Goal: Information Seeking & Learning: Find specific fact

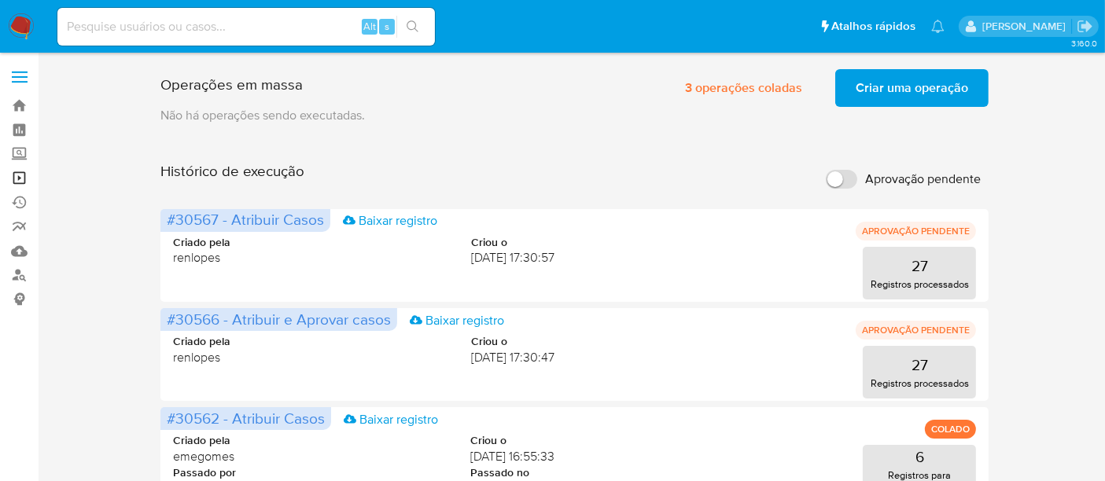
click at [19, 176] on link "Operações em massa" at bounding box center [93, 178] width 187 height 24
click at [904, 80] on span "Criar uma operação" at bounding box center [912, 88] width 113 height 35
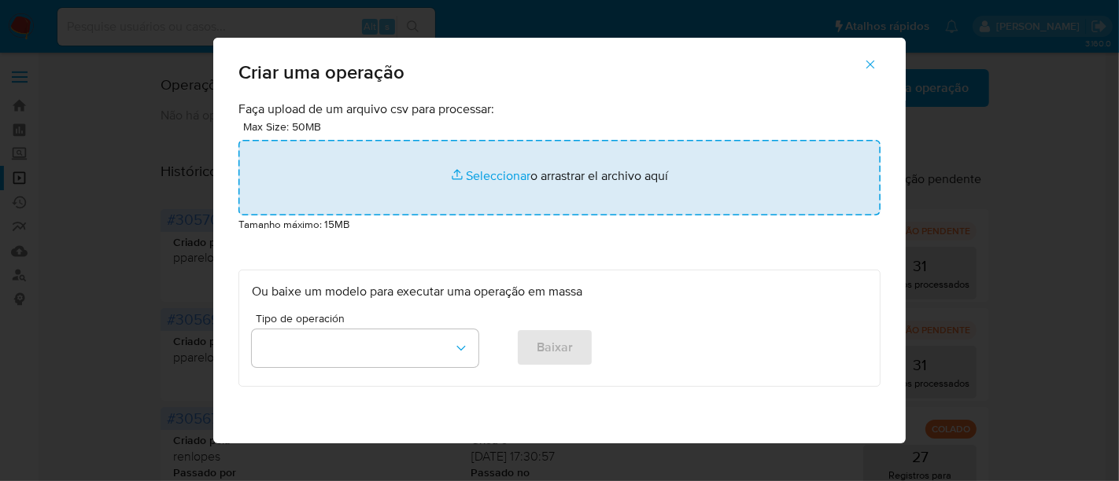
click at [484, 168] on input "file" at bounding box center [559, 178] width 642 height 76
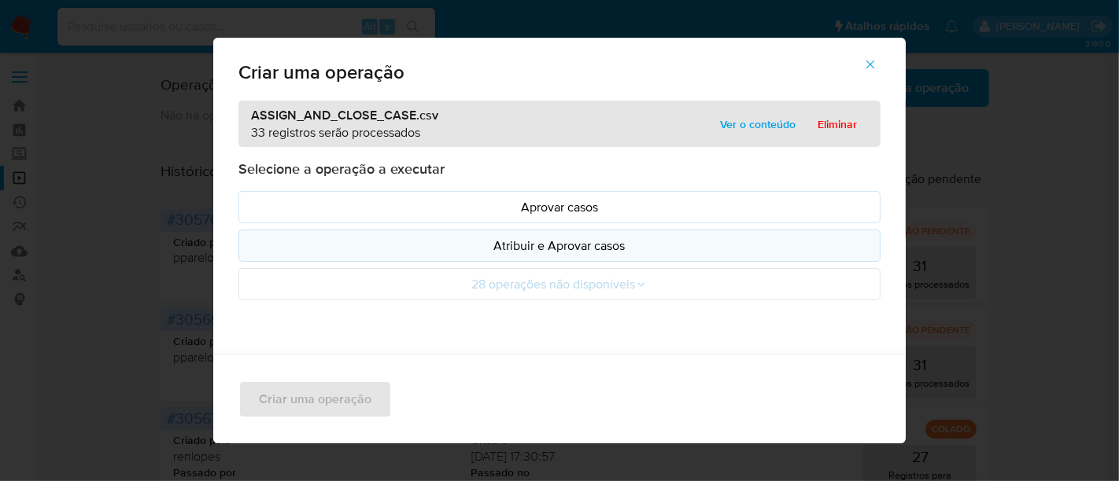
click at [562, 249] on p "Atribuir e Aprovar casos" at bounding box center [559, 246] width 615 height 18
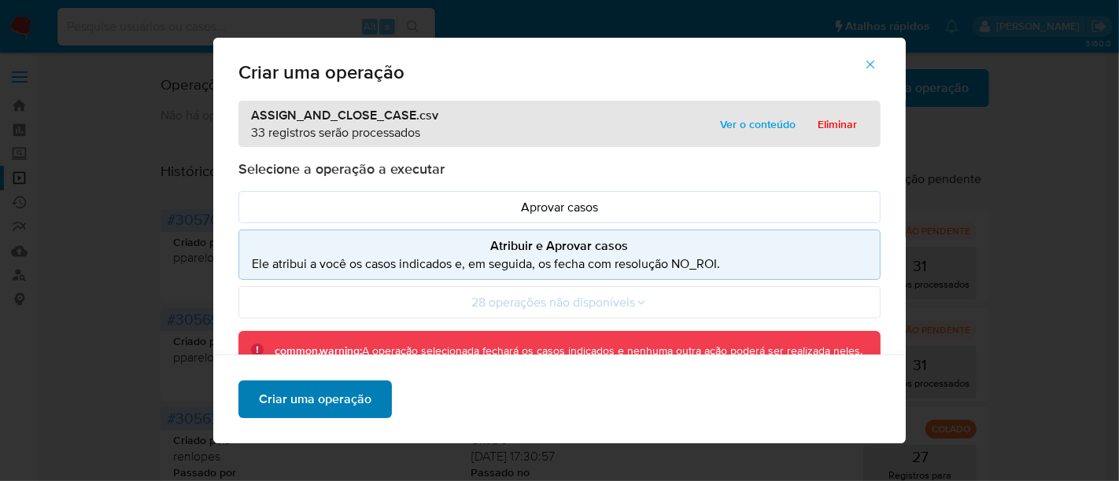
click at [316, 405] on span "Criar uma operação" at bounding box center [315, 399] width 113 height 35
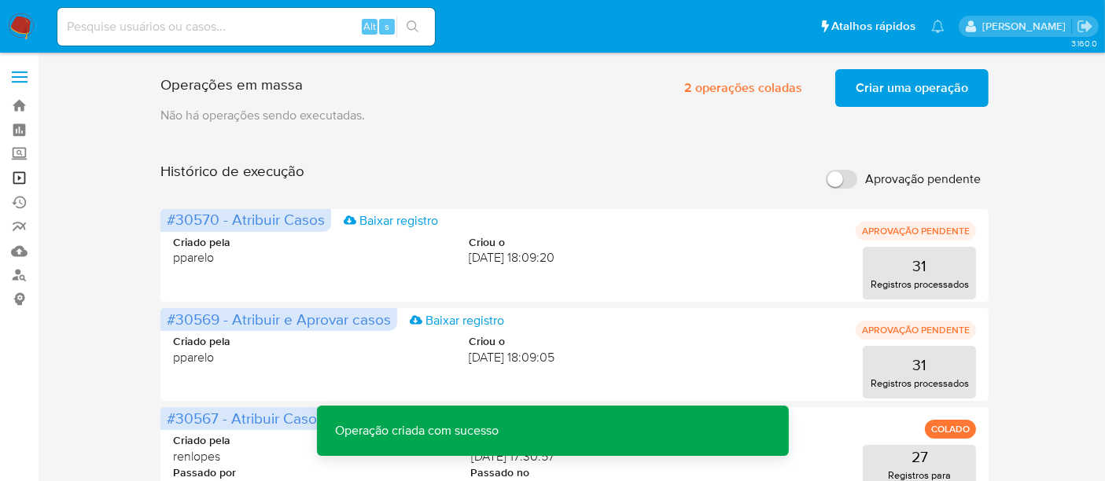
click at [20, 175] on link "Operações em massa" at bounding box center [93, 178] width 187 height 24
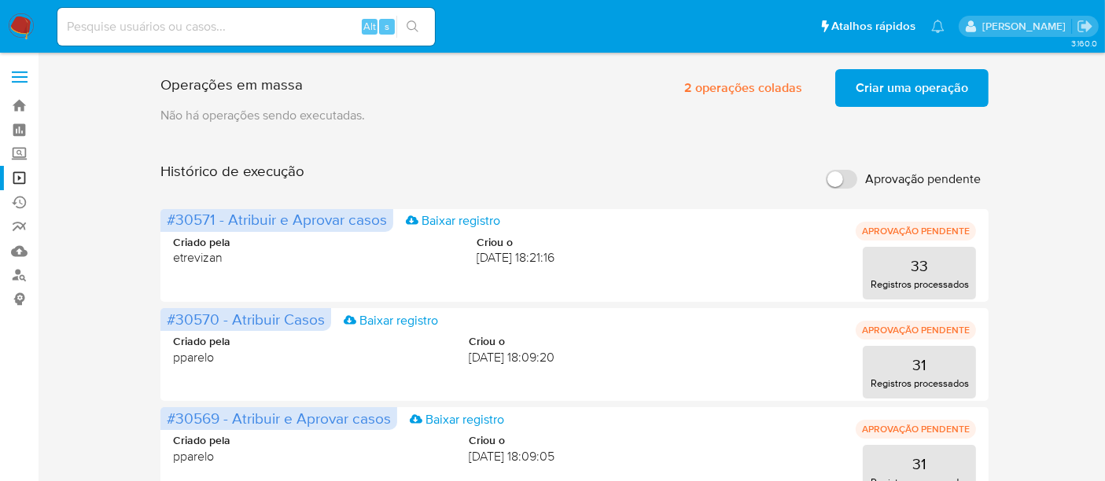
click at [903, 75] on span "Criar uma operação" at bounding box center [912, 88] width 113 height 35
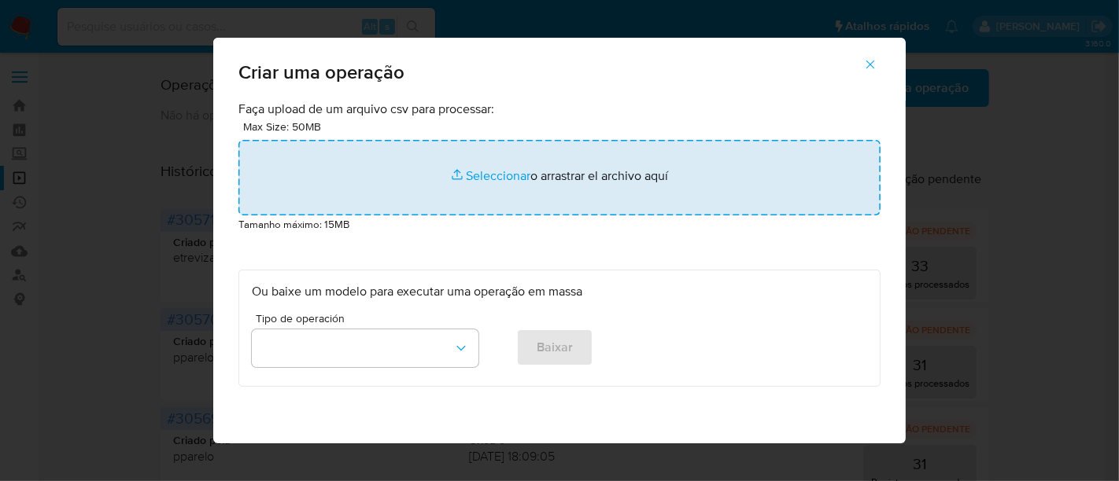
click at [474, 175] on input "file" at bounding box center [559, 178] width 642 height 76
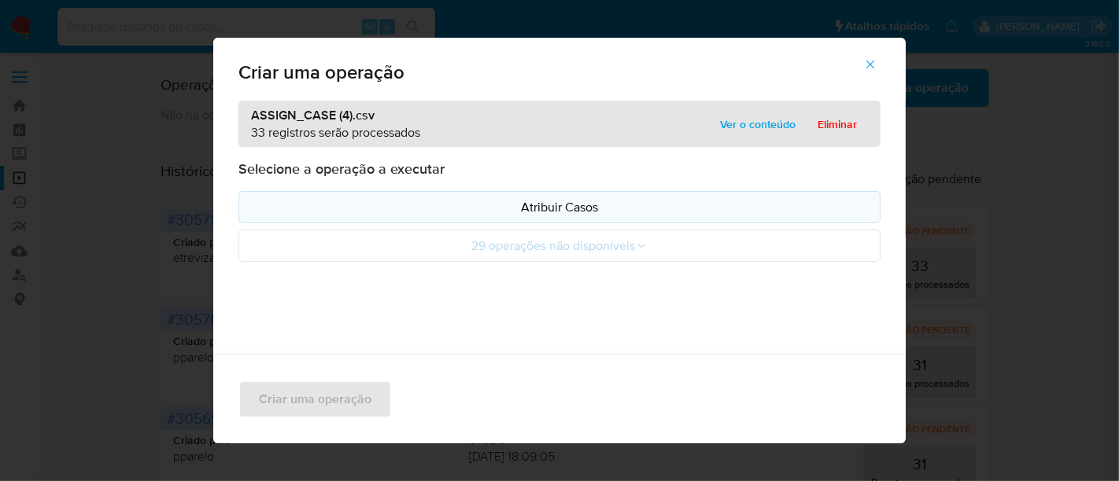
click at [543, 208] on p "Atribuir Casos" at bounding box center [559, 207] width 615 height 18
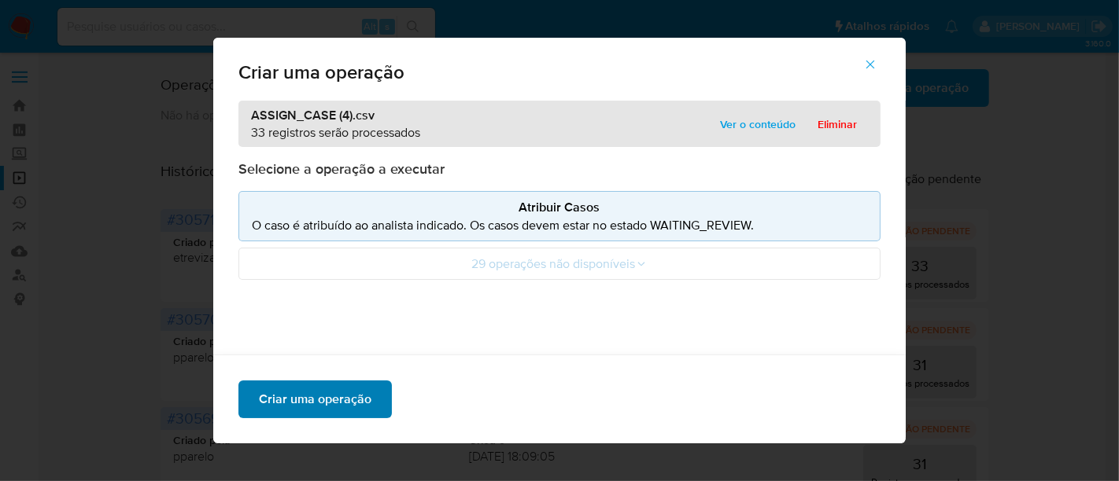
click at [296, 407] on span "Criar uma operação" at bounding box center [315, 399] width 113 height 35
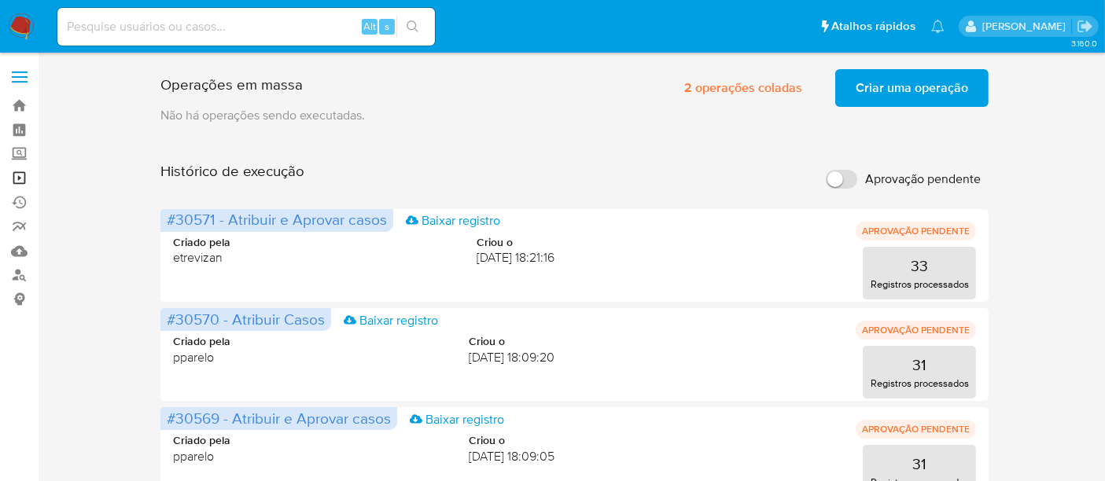
click at [15, 178] on link "Operações em massa" at bounding box center [93, 178] width 187 height 24
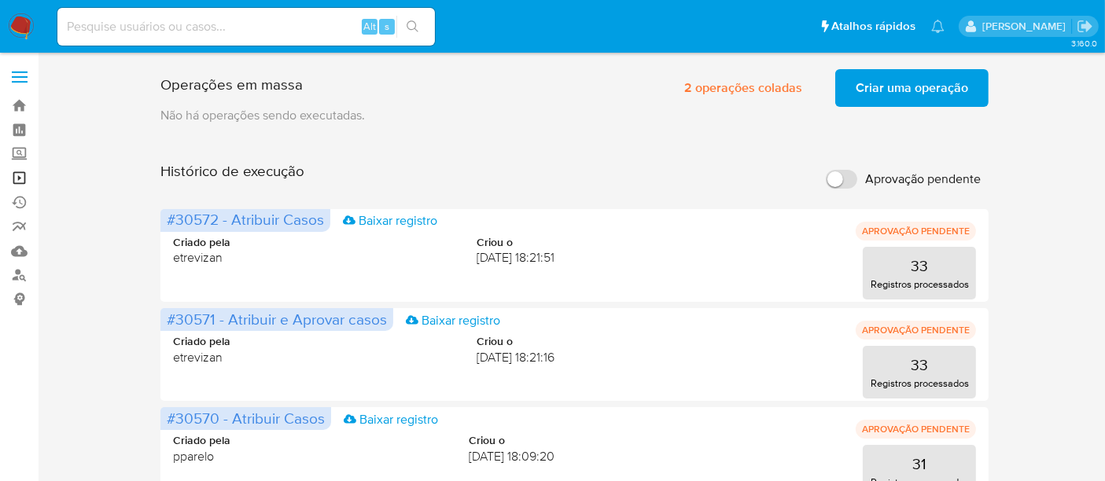
click at [14, 175] on link "Operações em massa" at bounding box center [93, 178] width 187 height 24
click at [20, 179] on link "Operações em massa" at bounding box center [93, 178] width 187 height 24
click at [16, 175] on link "Operações em massa" at bounding box center [93, 178] width 187 height 24
click at [16, 179] on link "Operações em massa" at bounding box center [93, 178] width 187 height 24
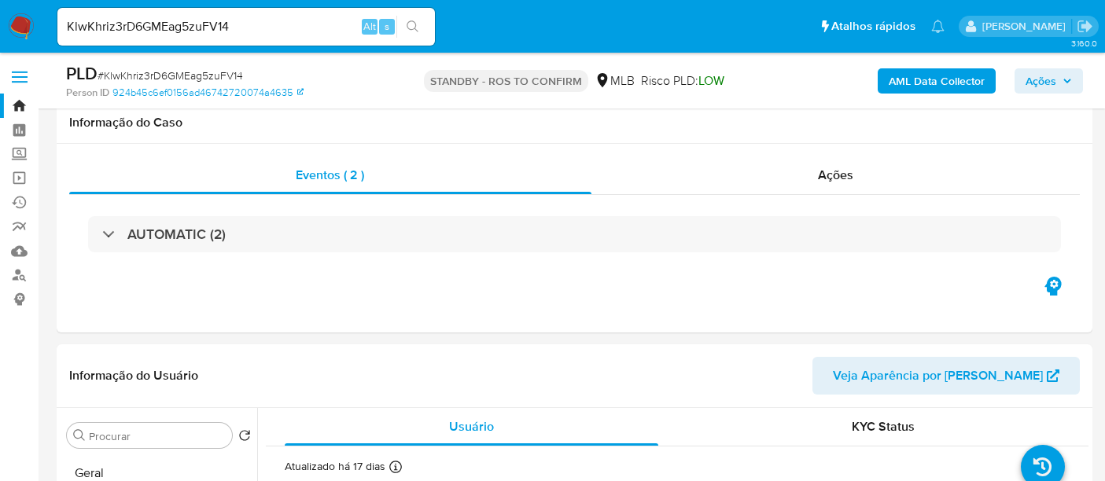
select select "10"
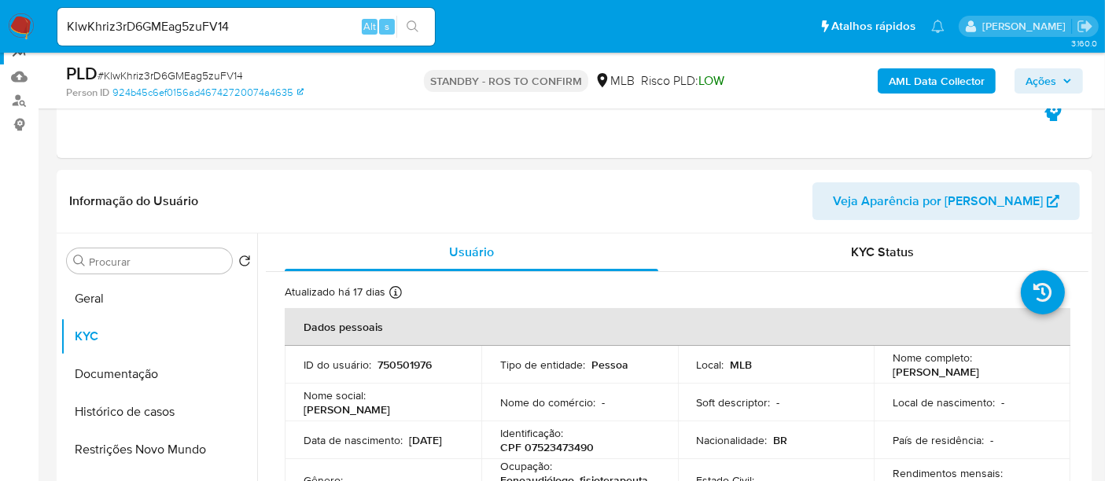
scroll to position [87, 0]
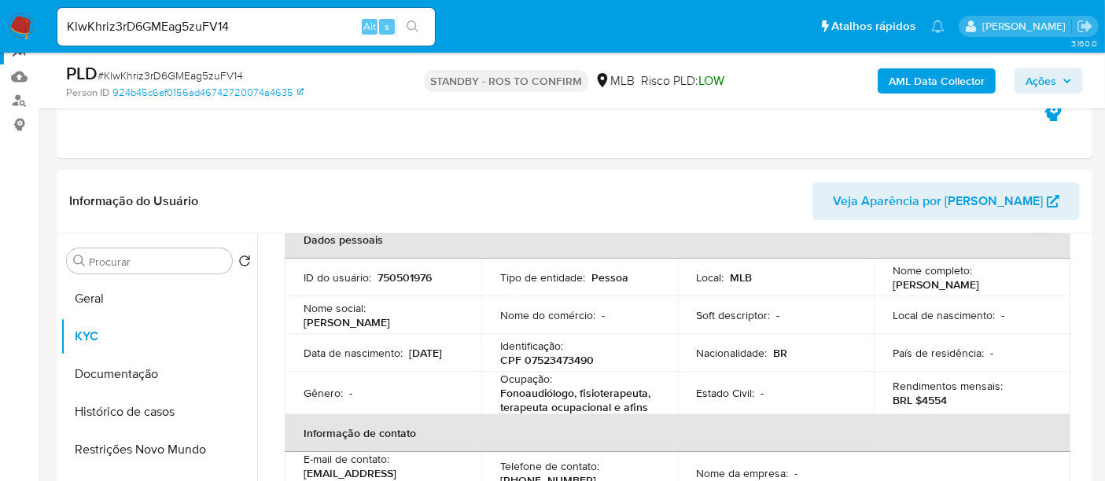
paste input "USUeZlk0LNqtyA2DXUW60a7f"
type input "USUeZlk0LNqtyA2DXUW60a7f"
click at [413, 22] on icon "search-icon" at bounding box center [413, 26] width 13 height 13
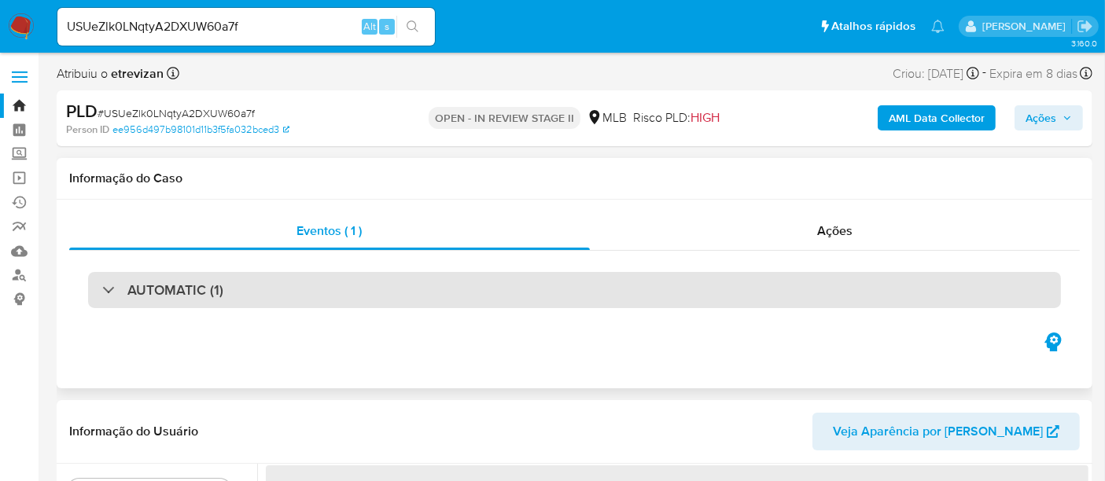
select select "10"
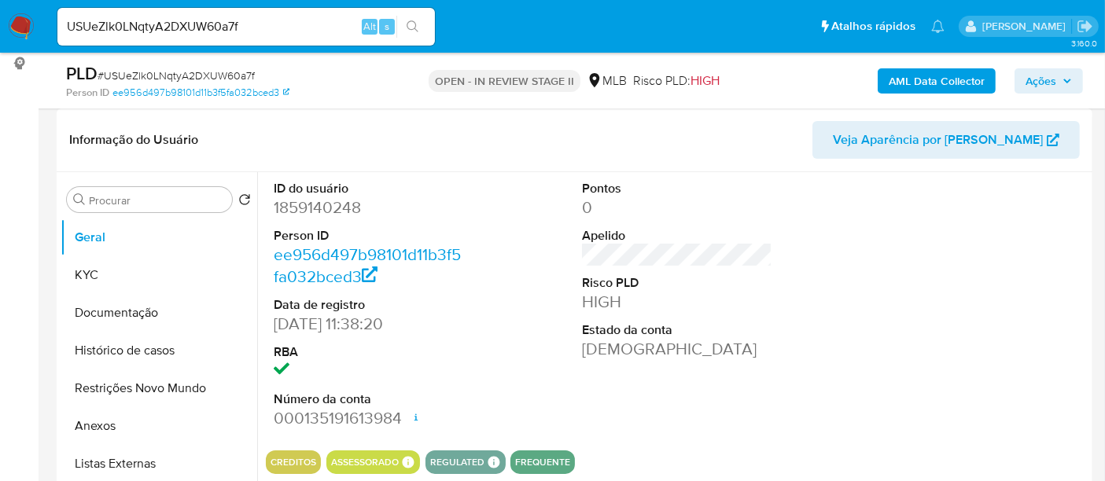
scroll to position [262, 0]
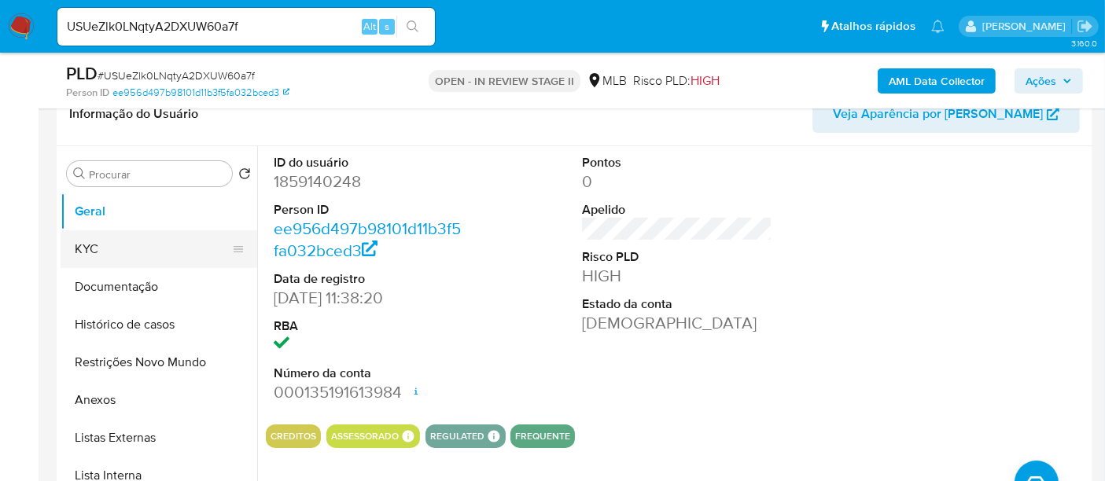
click at [95, 261] on button "KYC" at bounding box center [153, 250] width 184 height 38
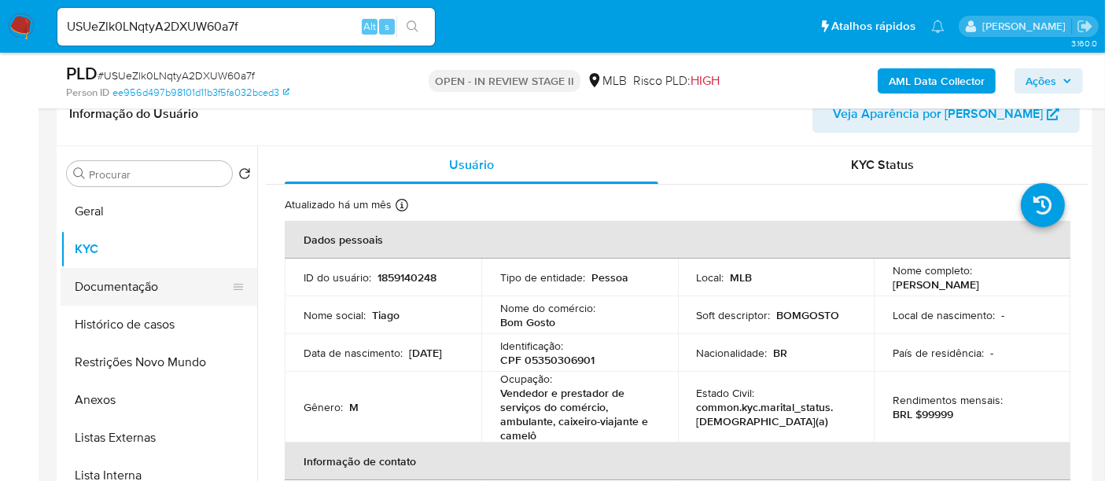
click at [142, 283] on button "Documentação" at bounding box center [153, 287] width 184 height 38
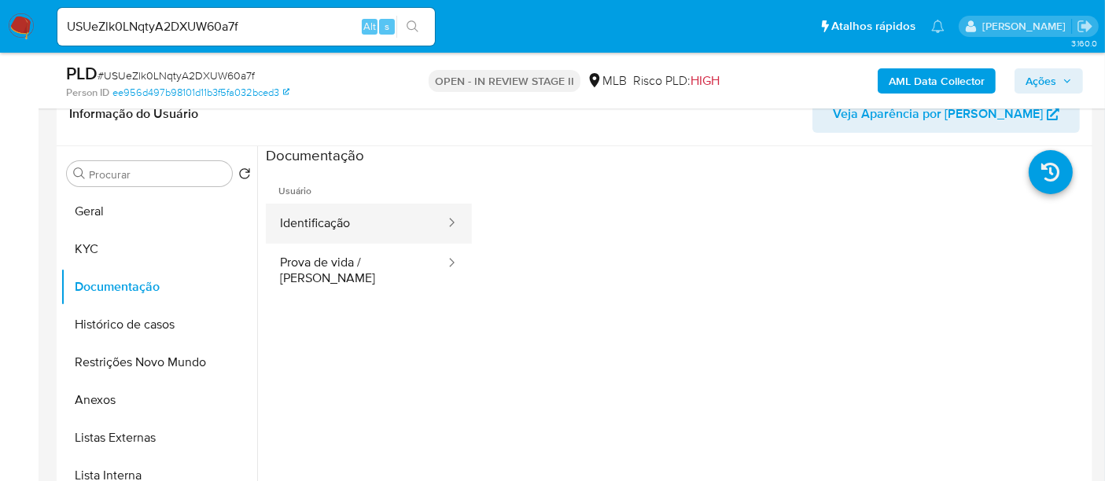
click at [331, 224] on button "Identificação" at bounding box center [356, 224] width 181 height 40
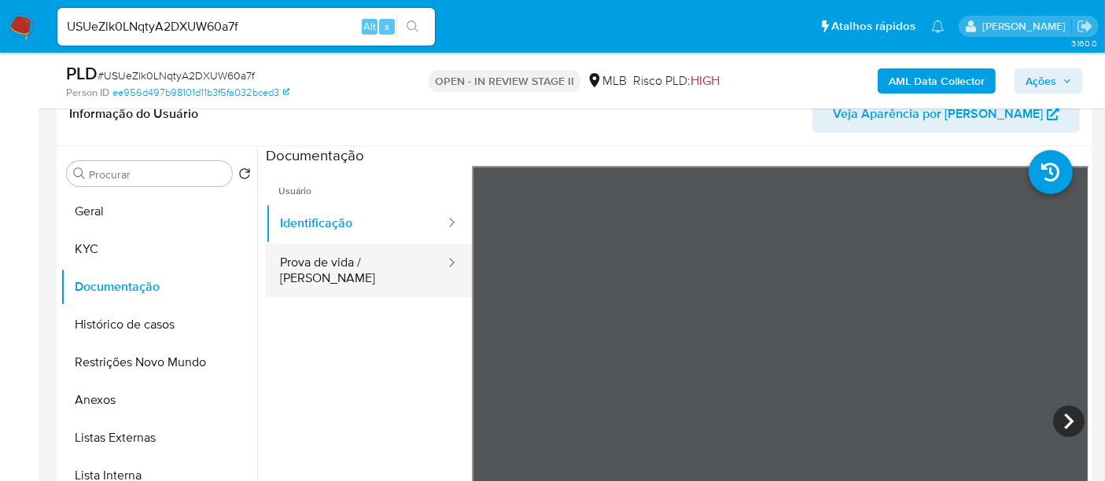
click at [328, 267] on button "Prova de vida / Selfie" at bounding box center [356, 270] width 181 height 53
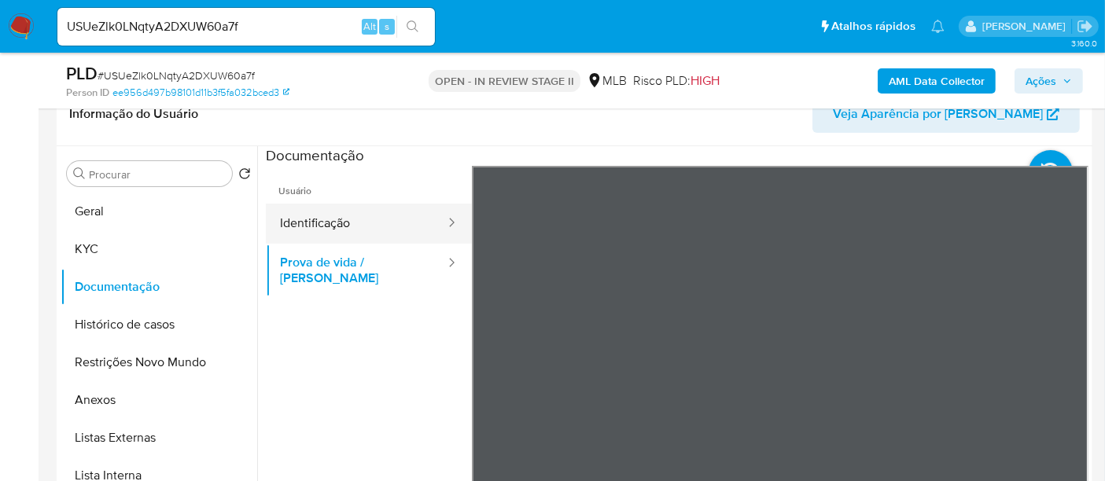
click at [351, 227] on button "Identificação" at bounding box center [356, 224] width 181 height 40
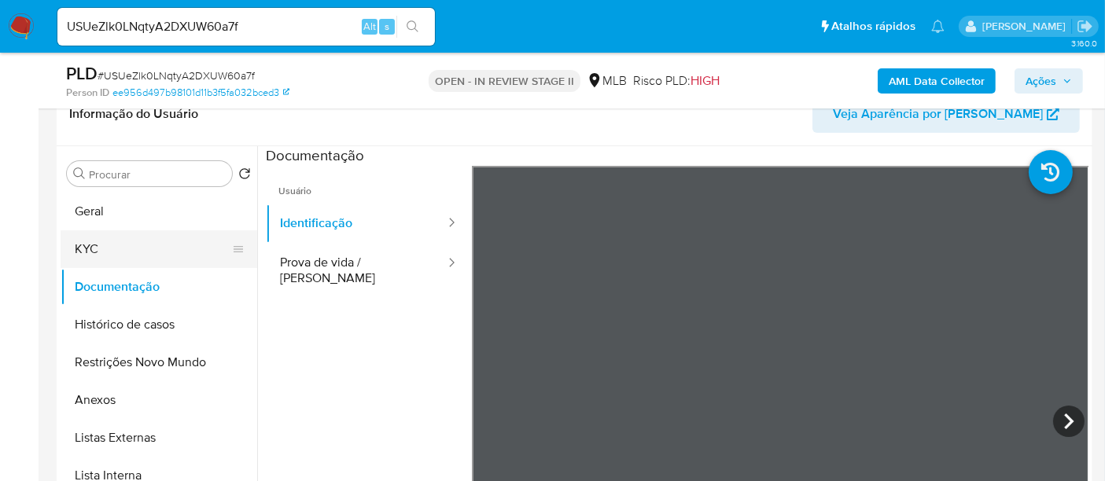
click at [116, 260] on button "KYC" at bounding box center [153, 250] width 184 height 38
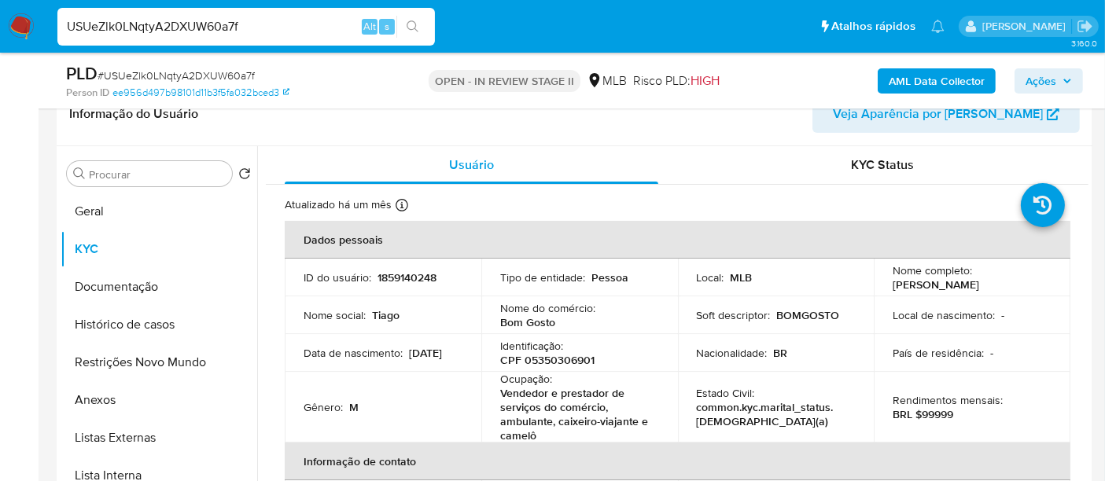
click at [0, 19] on nav "Pausado Ver notificaciones USUeZlk0LNqtyA2DXUW60a7f Alt s Atalhos rápidos Presi…" at bounding box center [552, 26] width 1105 height 53
paste input "f1AVpYnQKZtB0IGhLmj4O4pp"
type input "f1AVpYnQKZtB0IGhLmj4O4pp"
click at [415, 20] on icon "search-icon" at bounding box center [413, 26] width 13 height 13
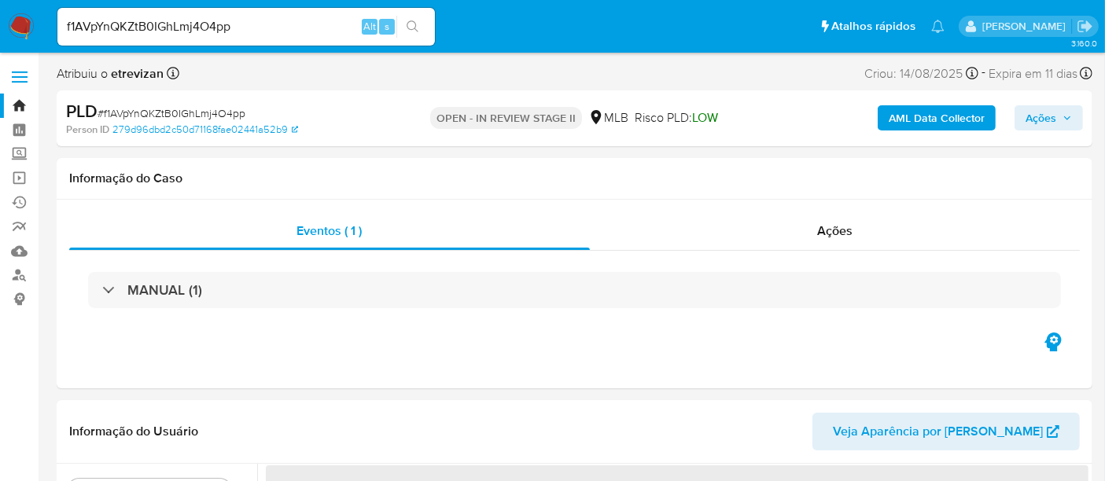
select select "10"
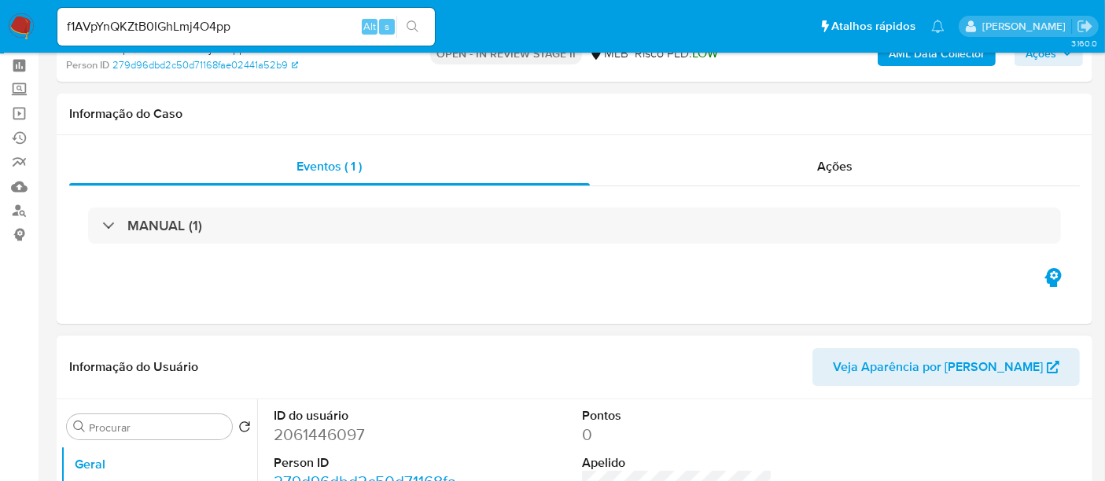
scroll to position [262, 0]
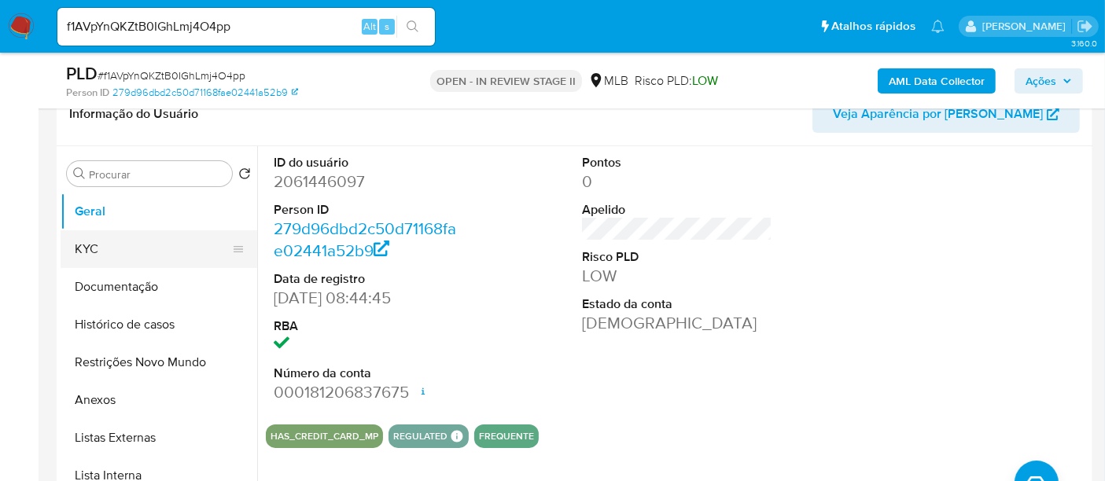
click at [90, 246] on button "KYC" at bounding box center [153, 250] width 184 height 38
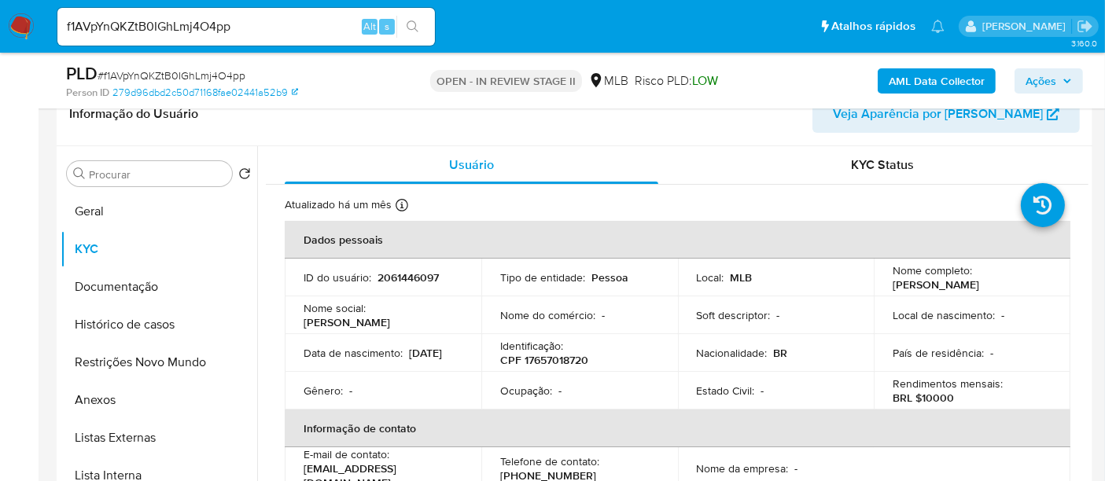
drag, startPoint x: 303, startPoint y: 360, endPoint x: 363, endPoint y: 362, distance: 60.6
click at [363, 360] on div "Data de nascimento : 10/07/2001" at bounding box center [383, 353] width 159 height 14
click at [367, 360] on div "Data de nascimento : 10/07/2001" at bounding box center [383, 353] width 159 height 14
drag, startPoint x: 363, startPoint y: 358, endPoint x: 299, endPoint y: 365, distance: 64.9
click at [299, 365] on td "Data de nascimento : 10/07/2001" at bounding box center [383, 353] width 197 height 38
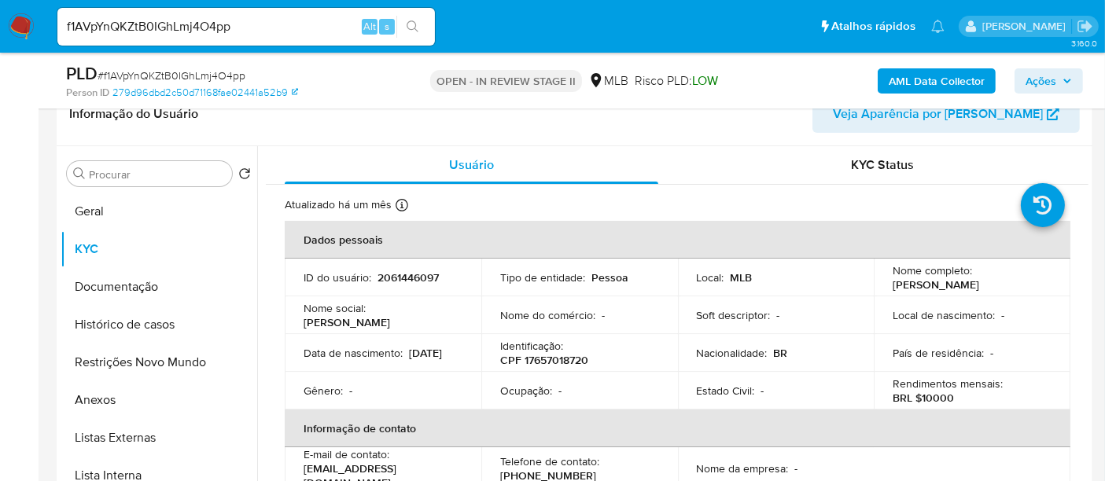
click at [426, 346] on div "Data de nascimento : 10/07/2001" at bounding box center [383, 353] width 159 height 14
drag, startPoint x: 304, startPoint y: 356, endPoint x: 357, endPoint y: 363, distance: 54.0
click at [409, 360] on p "10/07/2001" at bounding box center [425, 353] width 33 height 14
copy p "10/07/2001"
drag, startPoint x: 105, startPoint y: 279, endPoint x: 114, endPoint y: 279, distance: 9.5
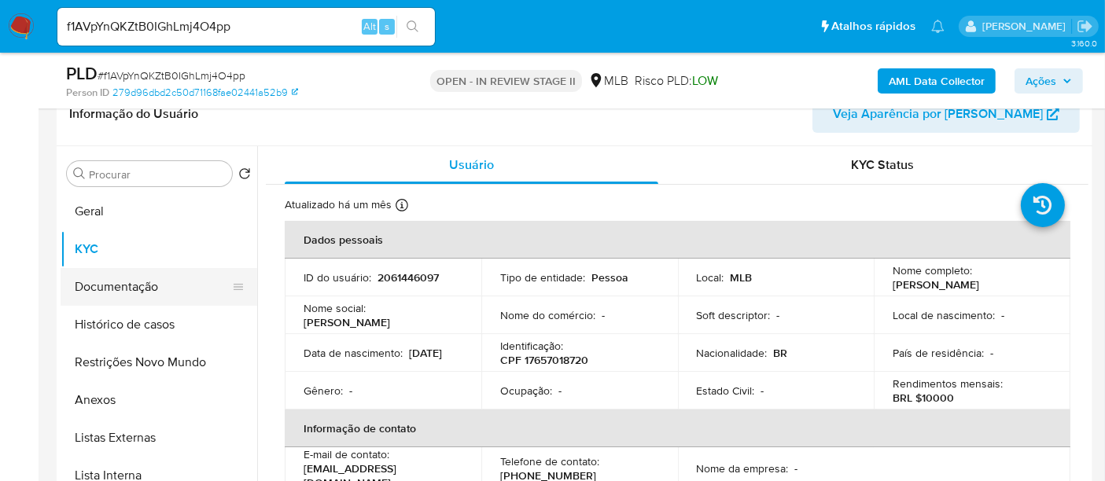
click at [105, 279] on button "Documentação" at bounding box center [153, 287] width 184 height 38
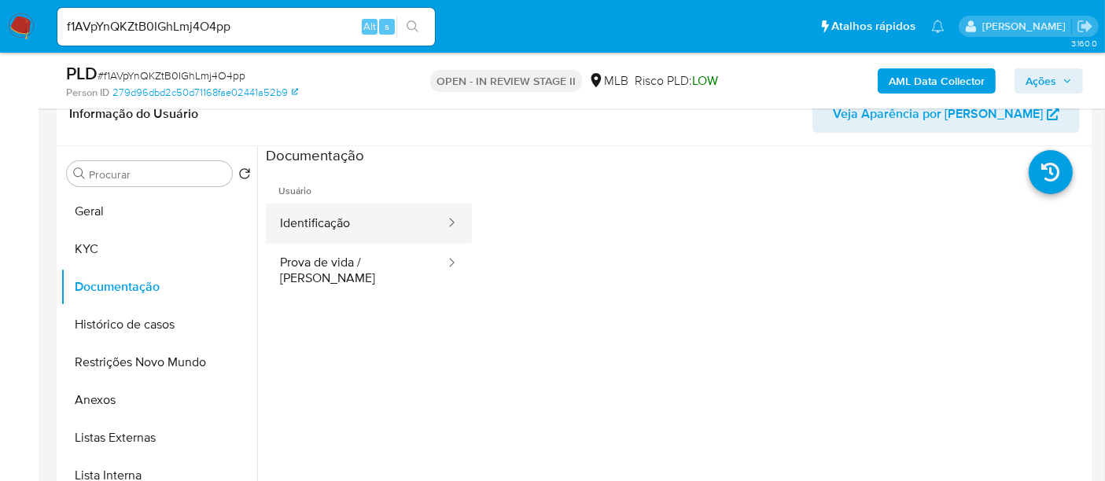
click at [320, 222] on button "Identificação" at bounding box center [356, 224] width 181 height 40
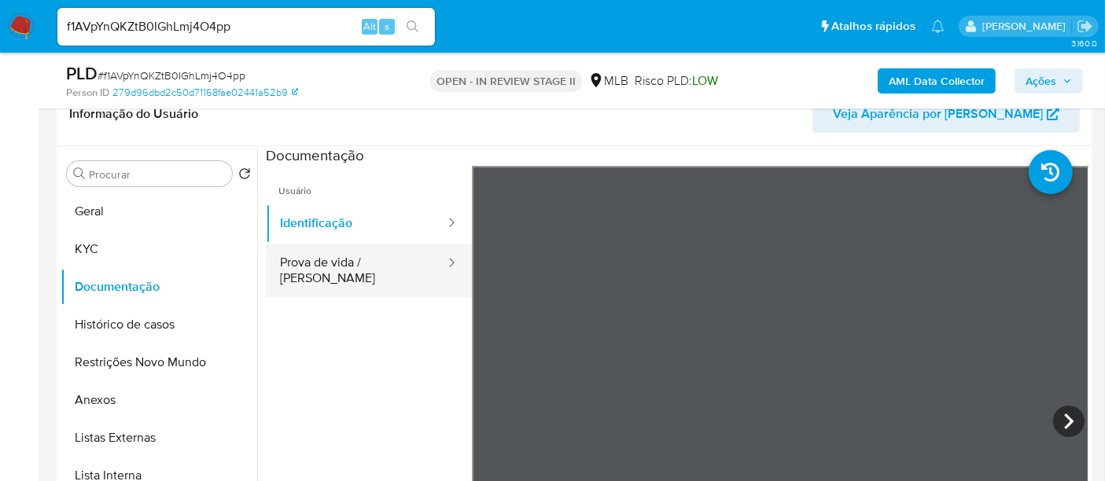
click at [331, 259] on button "Prova de vida / Selfie" at bounding box center [356, 270] width 181 height 53
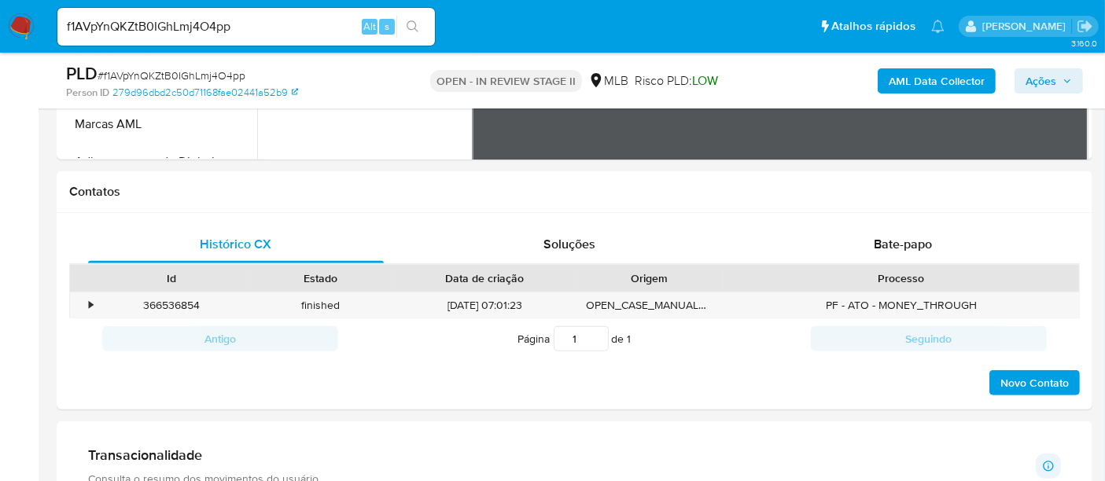
scroll to position [645, 0]
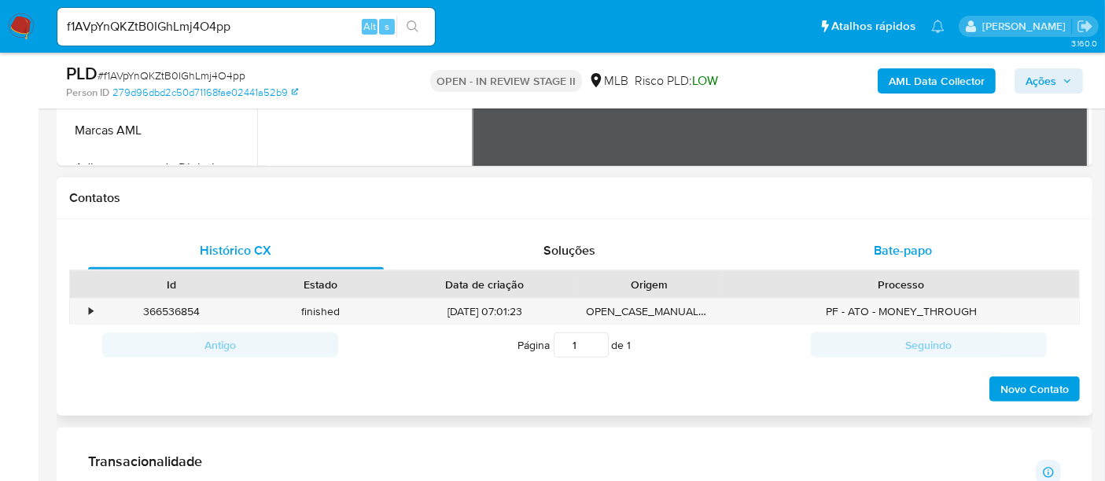
click at [895, 251] on span "Bate-papo" at bounding box center [903, 251] width 58 height 18
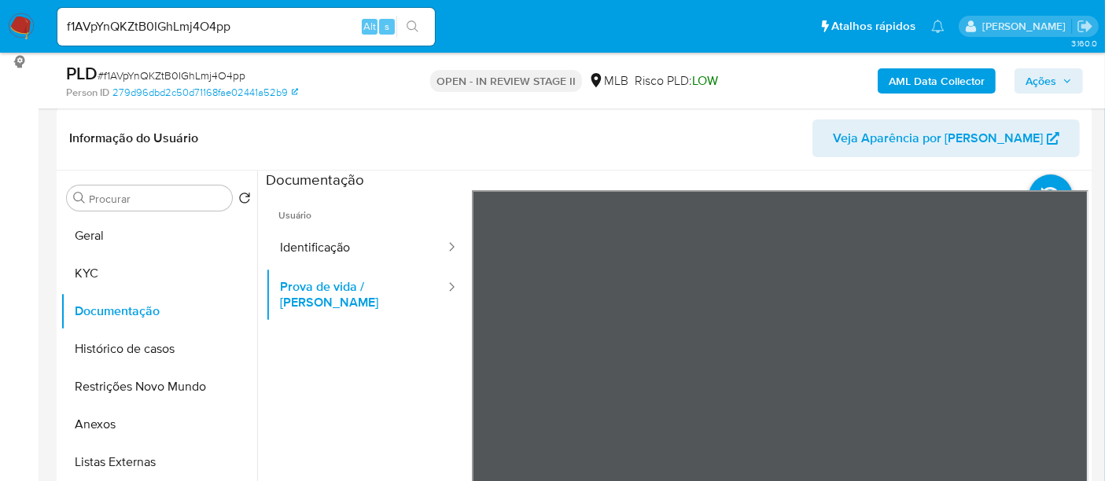
scroll to position [249, 0]
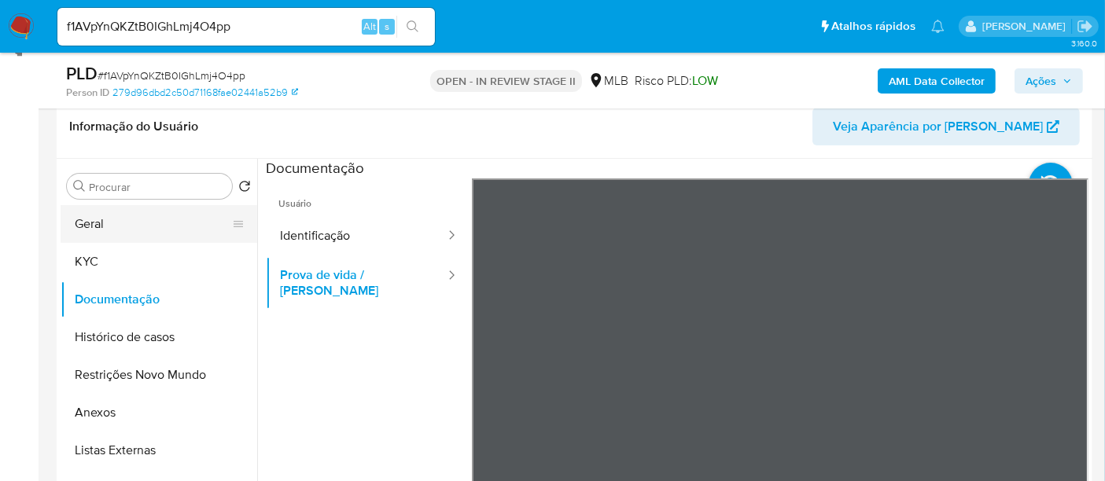
click at [117, 228] on button "Geral" at bounding box center [153, 224] width 184 height 38
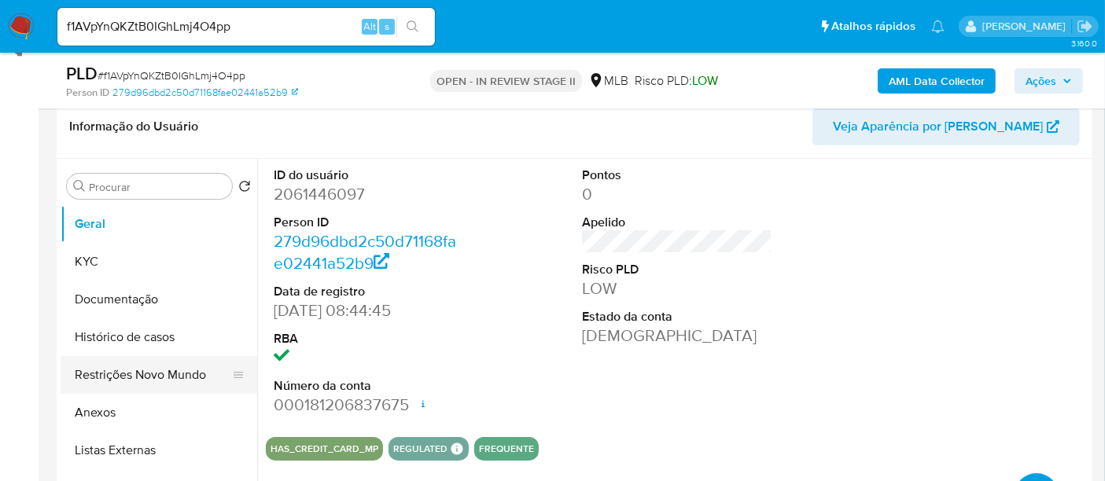
click at [126, 377] on button "Restrições Novo Mundo" at bounding box center [153, 375] width 184 height 38
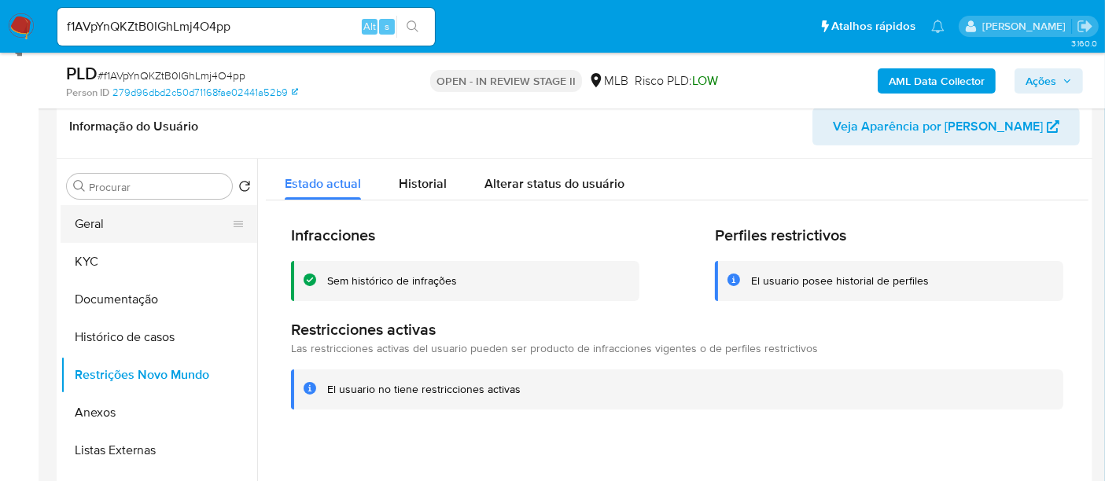
click at [88, 214] on button "Geral" at bounding box center [153, 224] width 184 height 38
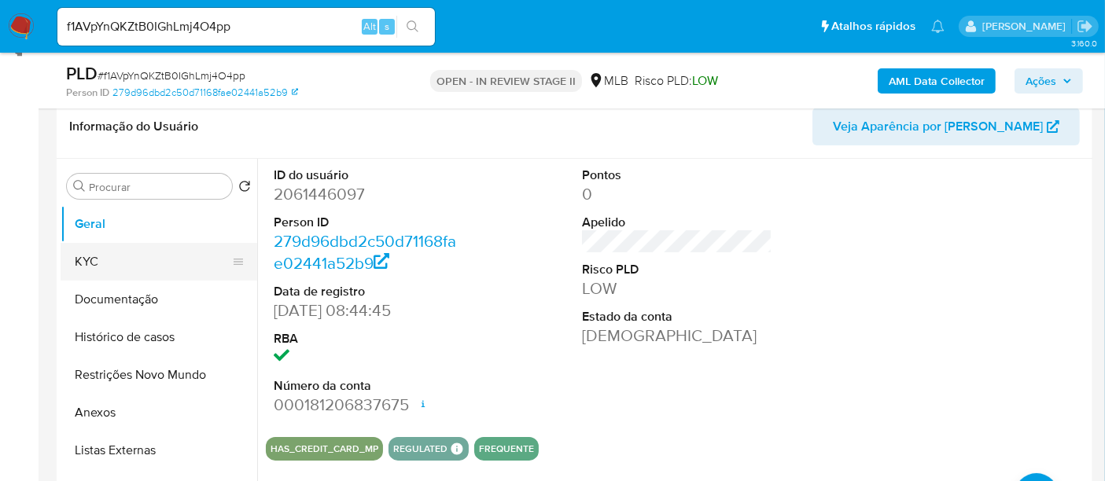
click at [90, 267] on button "KYC" at bounding box center [153, 262] width 184 height 38
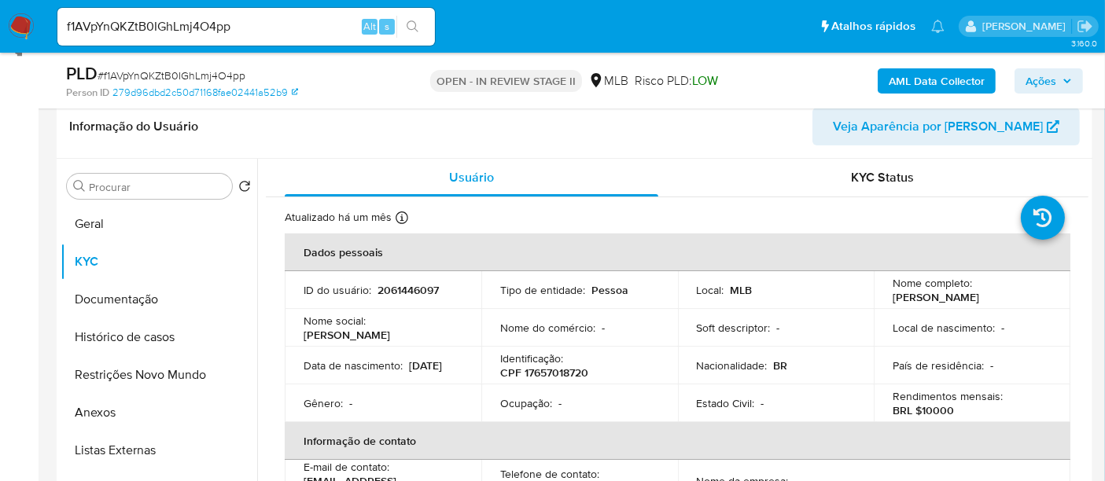
drag, startPoint x: 297, startPoint y: 378, endPoint x: 362, endPoint y: 374, distance: 64.6
click at [362, 374] on td "Data de nascimento : 10/07/2001" at bounding box center [383, 366] width 197 height 38
copy p "10/07/2001"
click at [131, 343] on button "Histórico de casos" at bounding box center [153, 338] width 184 height 38
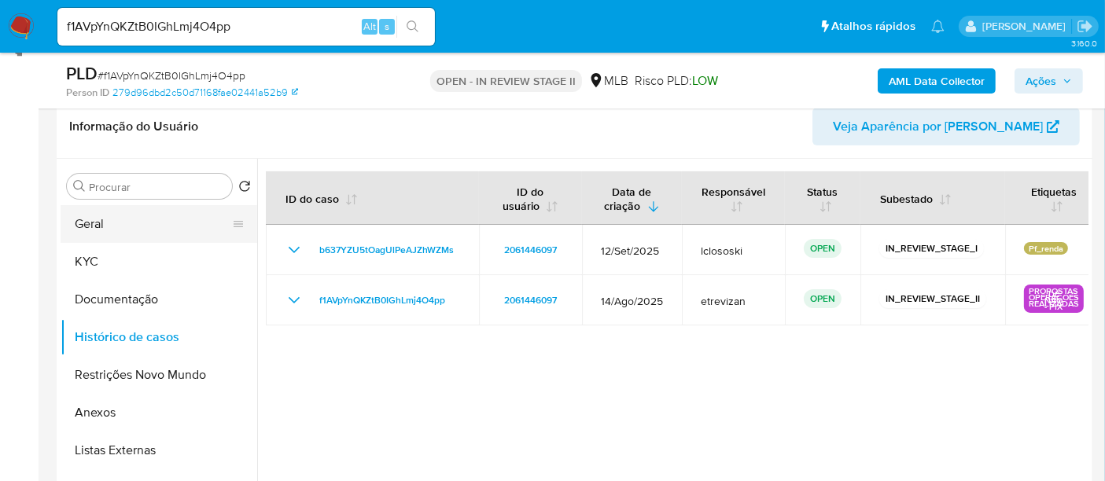
click at [104, 218] on button "Geral" at bounding box center [153, 224] width 184 height 38
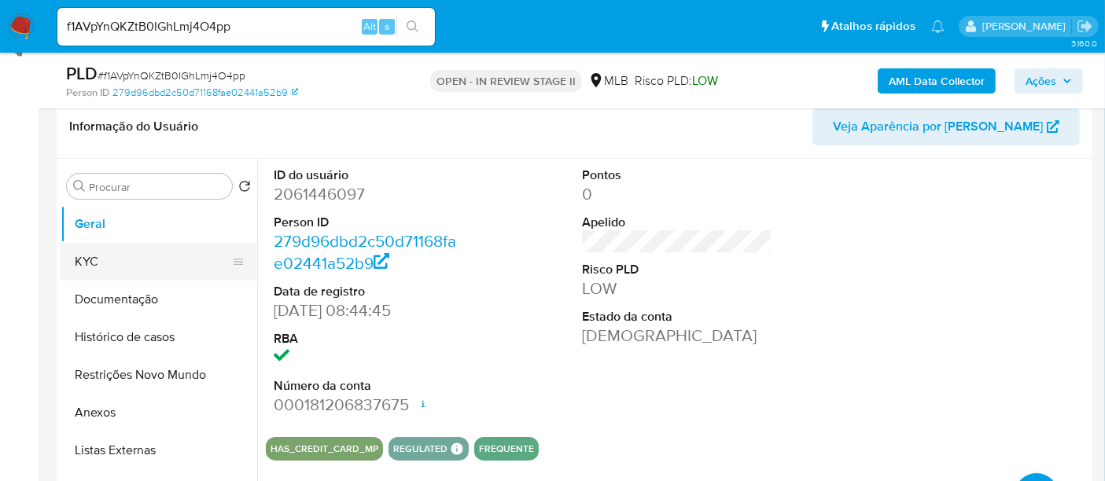
click at [83, 256] on button "KYC" at bounding box center [153, 262] width 184 height 38
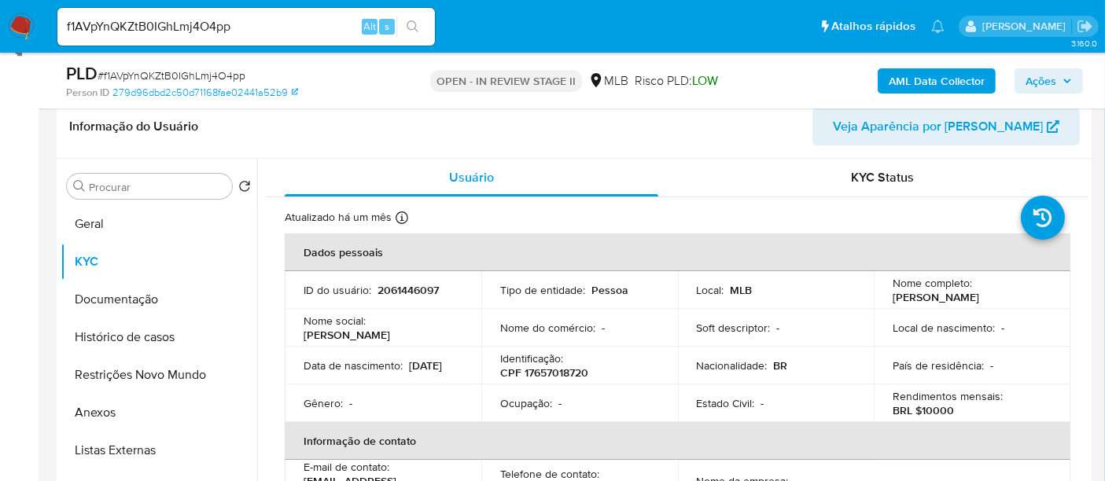
click at [24, 25] on img at bounding box center [21, 26] width 27 height 27
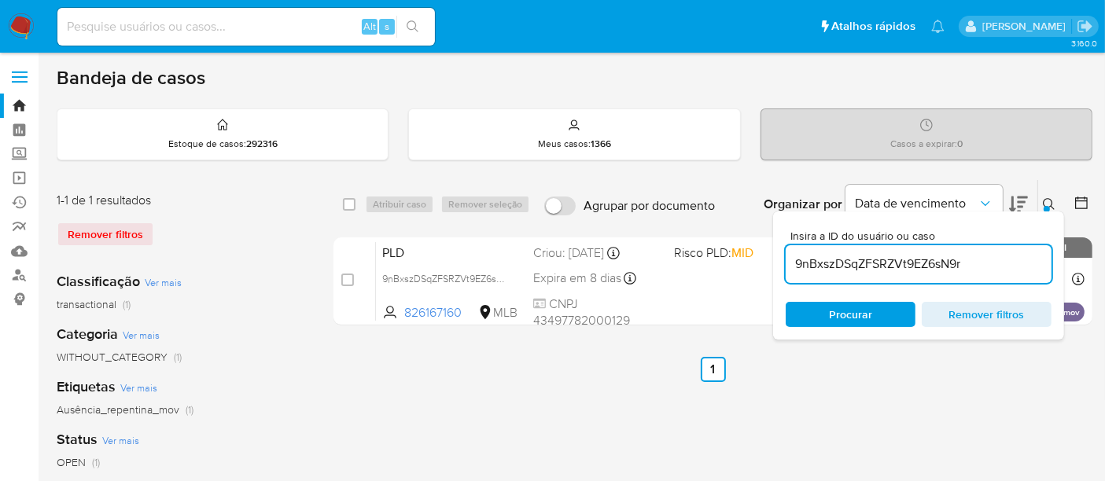
click at [15, 35] on img at bounding box center [21, 26] width 27 height 27
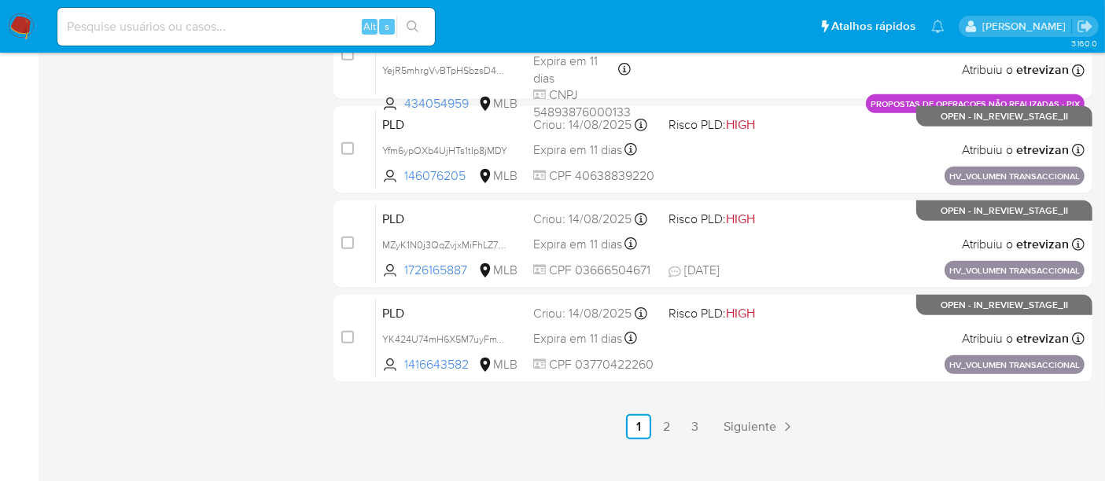
scroll to position [815, 0]
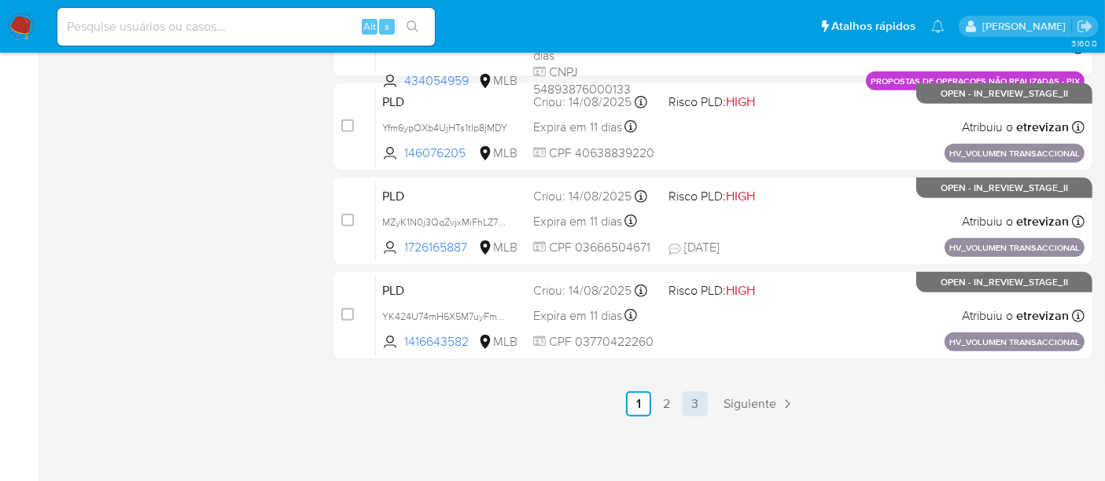
click at [692, 398] on link "3" at bounding box center [695, 404] width 25 height 25
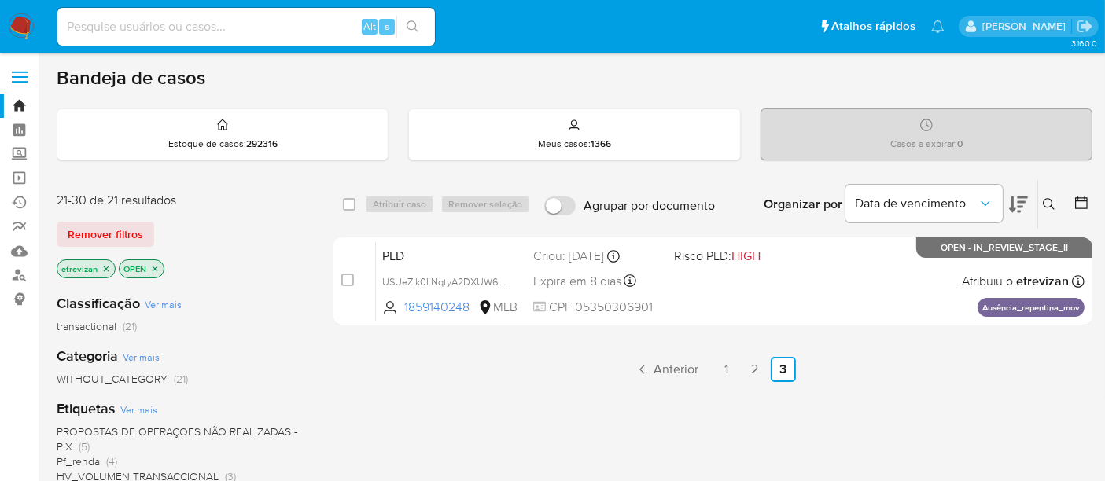
click at [15, 21] on img at bounding box center [21, 26] width 27 height 27
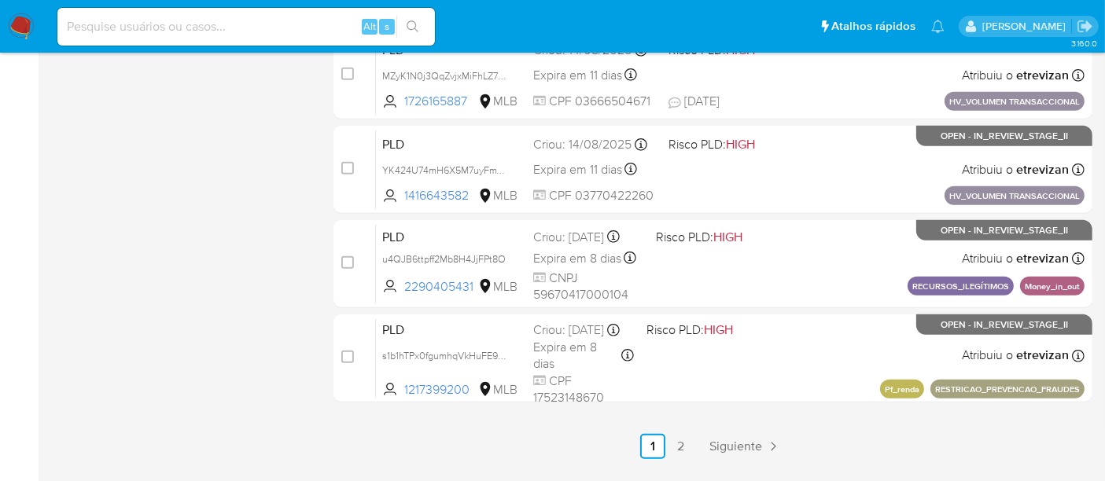
scroll to position [815, 0]
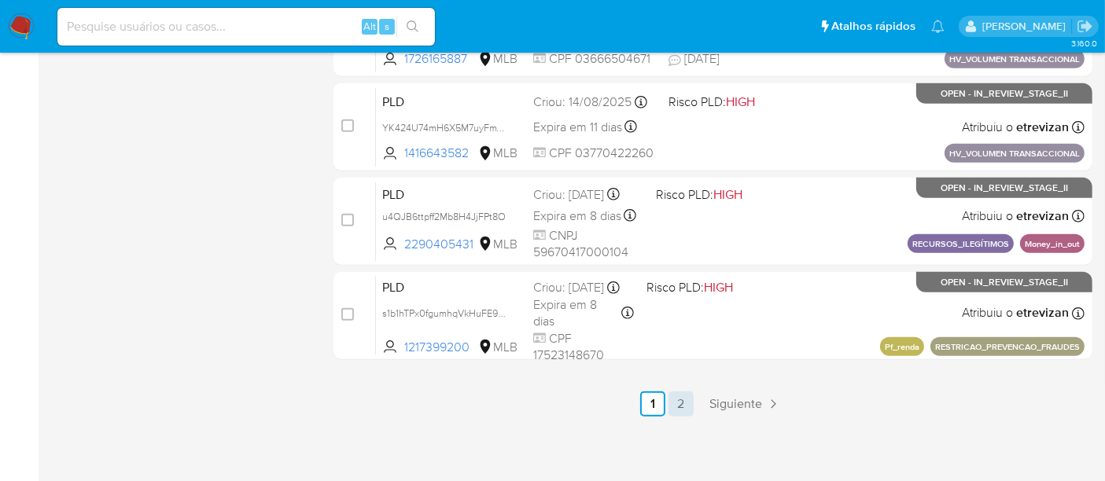
click at [679, 406] on link "2" at bounding box center [681, 404] width 25 height 25
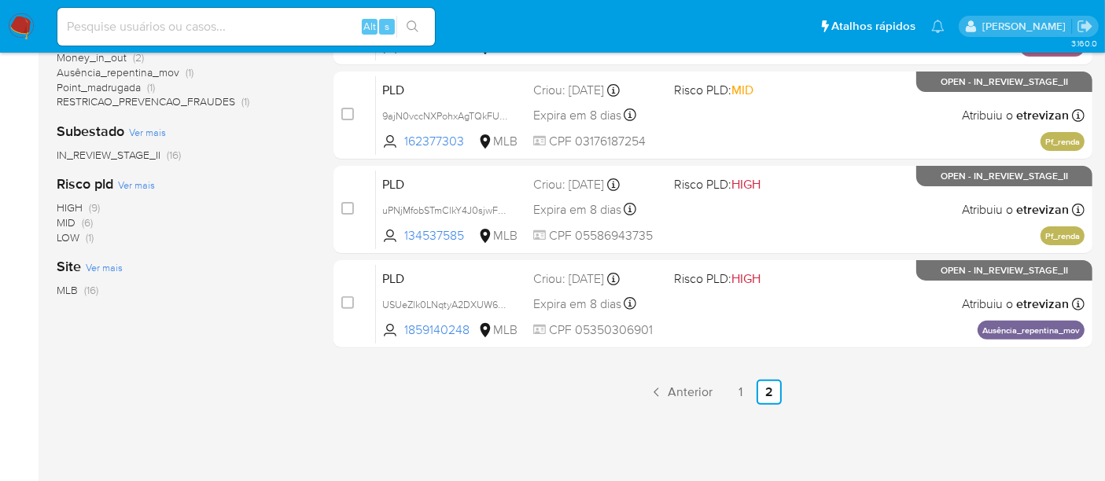
scroll to position [475, 0]
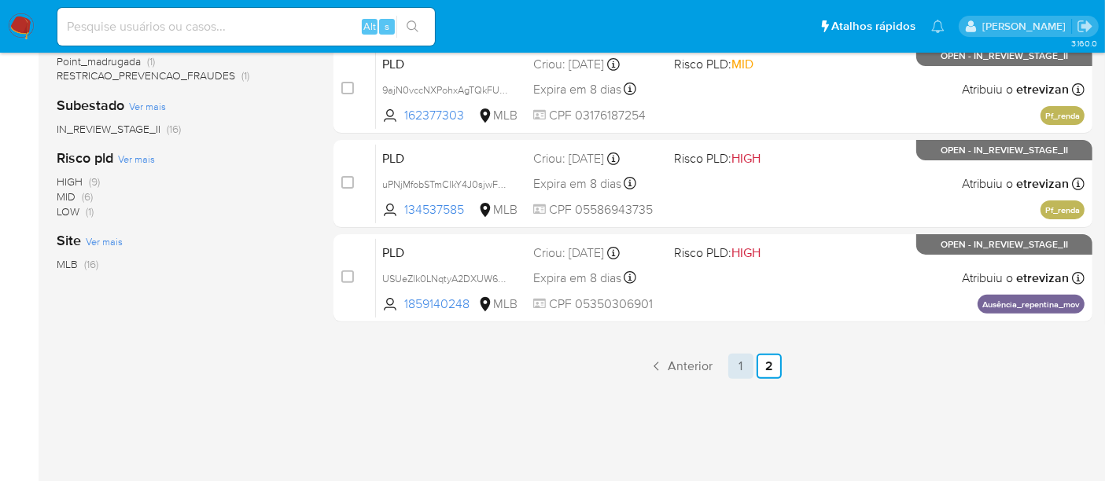
click at [741, 363] on link "1" at bounding box center [741, 366] width 25 height 25
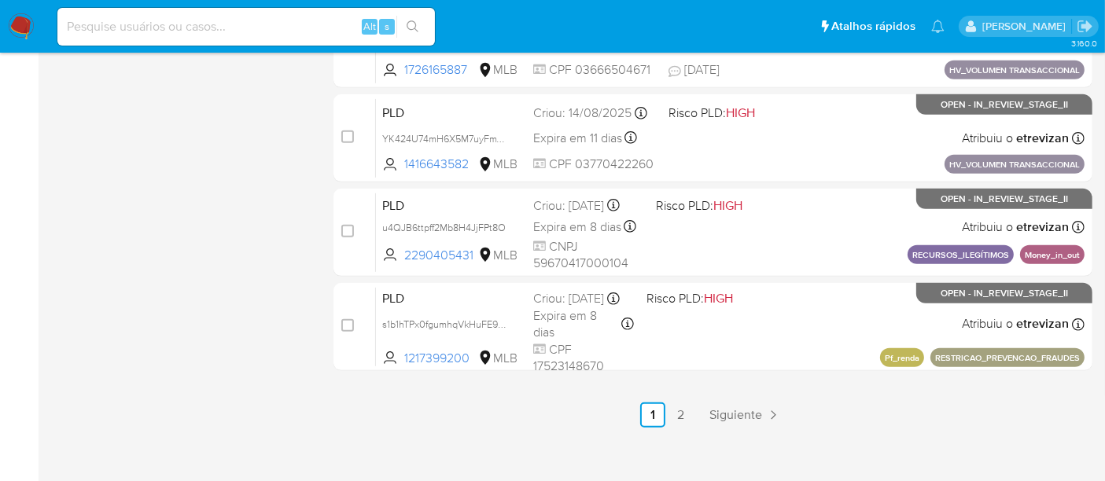
scroll to position [815, 0]
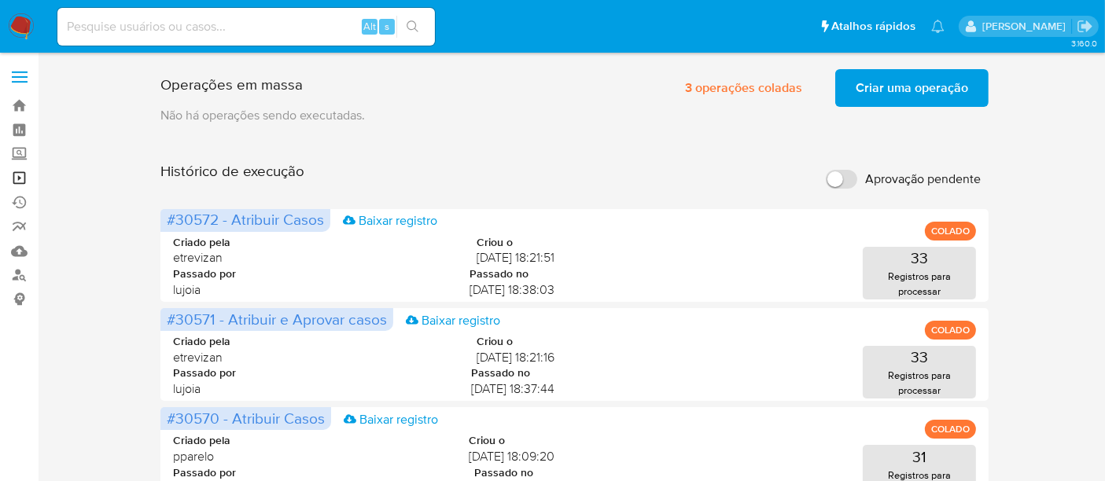
click at [12, 175] on link "Operações em massa" at bounding box center [93, 178] width 187 height 24
